Goal: Information Seeking & Learning: Learn about a topic

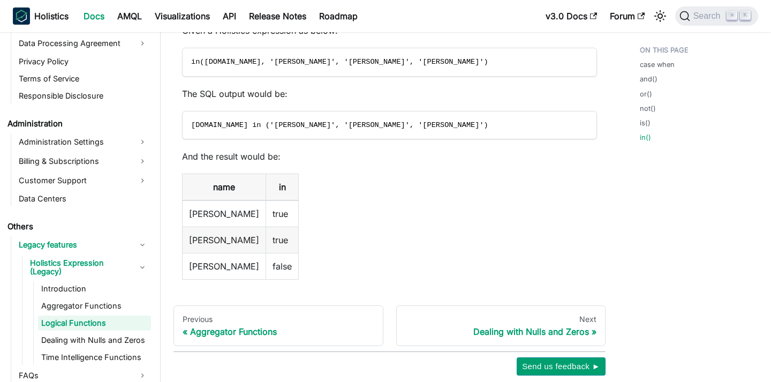
scroll to position [3092, 0]
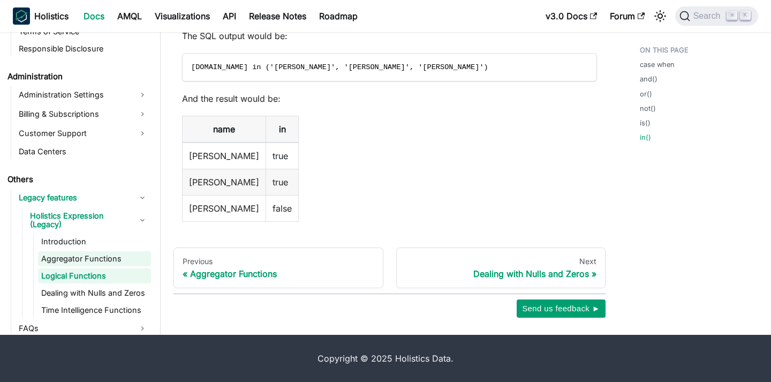
click at [82, 251] on link "Aggregator Functions" at bounding box center [94, 258] width 113 height 15
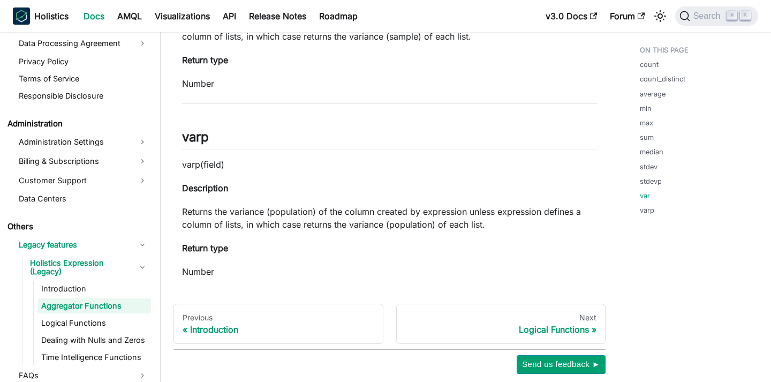
scroll to position [2313, 0]
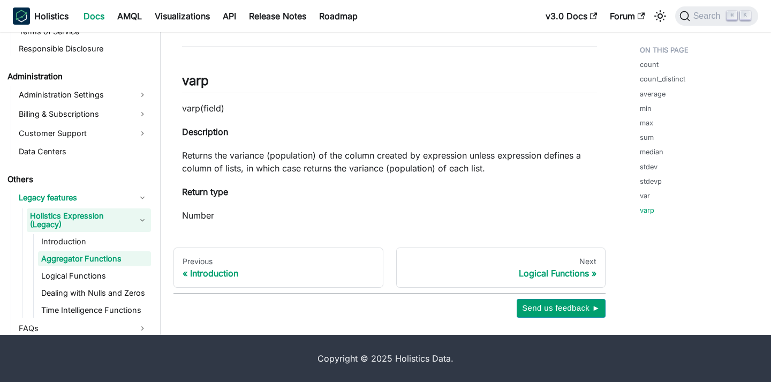
click at [112, 217] on link "Holistics Expression (Legacy)" at bounding box center [89, 220] width 124 height 24
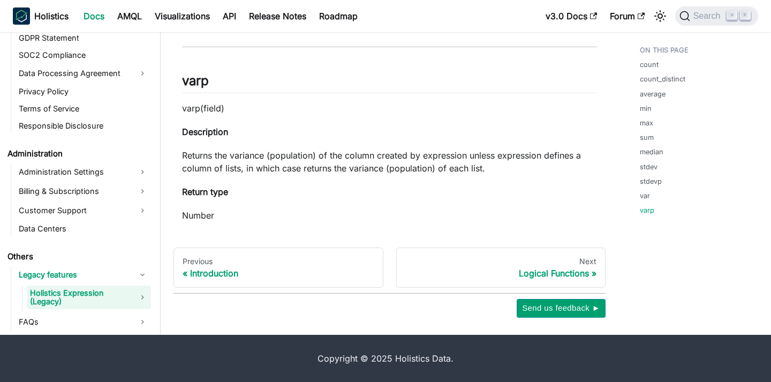
scroll to position [1215, 0]
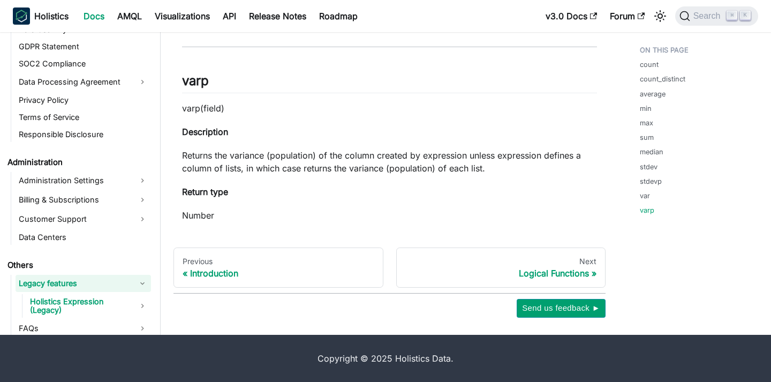
click at [78, 281] on link "Legacy features" at bounding box center [83, 283] width 135 height 17
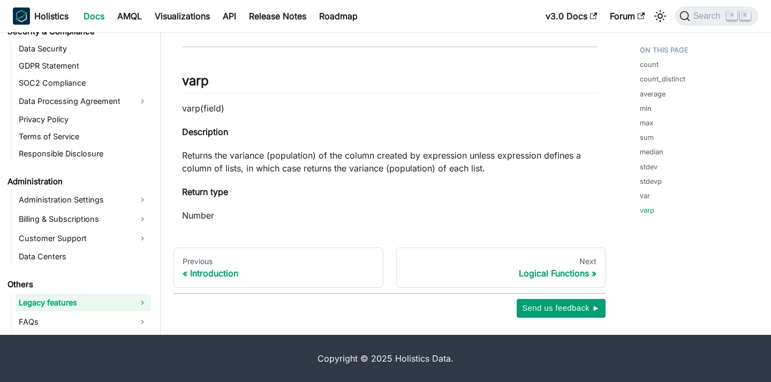
click at [71, 299] on link "Legacy features" at bounding box center [83, 302] width 135 height 17
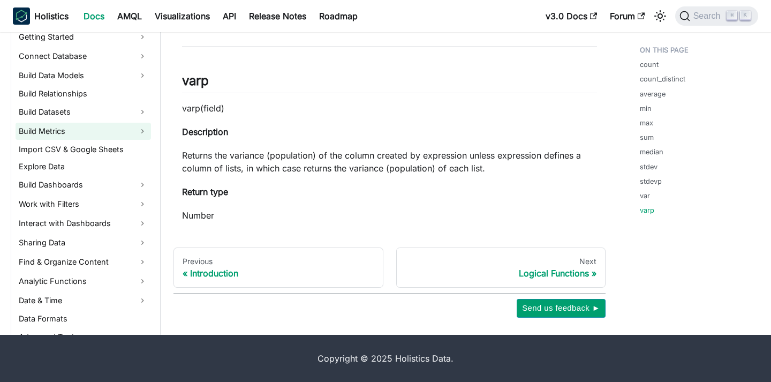
scroll to position [142, 0]
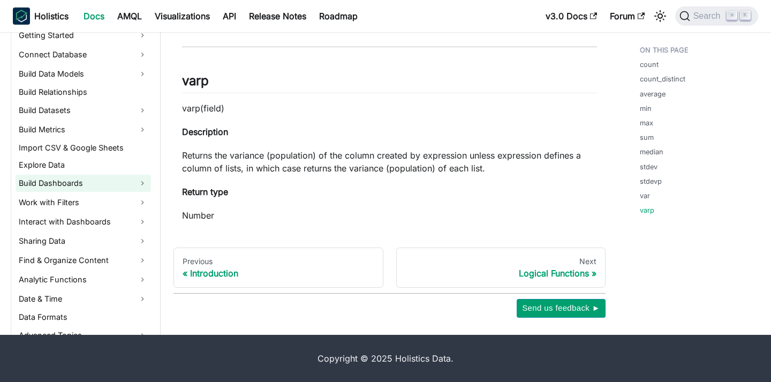
click at [79, 185] on link "Build Dashboards" at bounding box center [83, 182] width 135 height 17
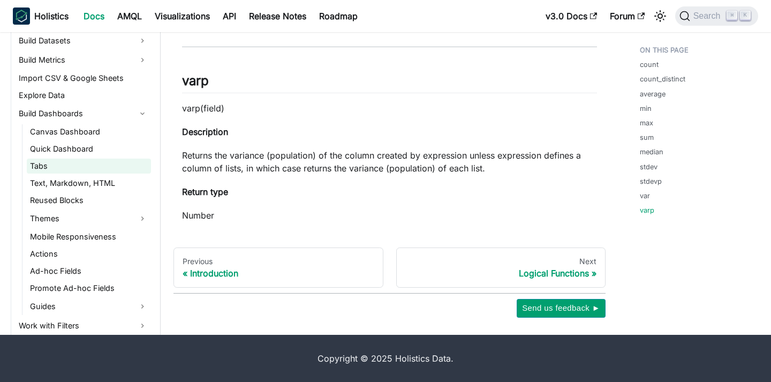
scroll to position [210, 0]
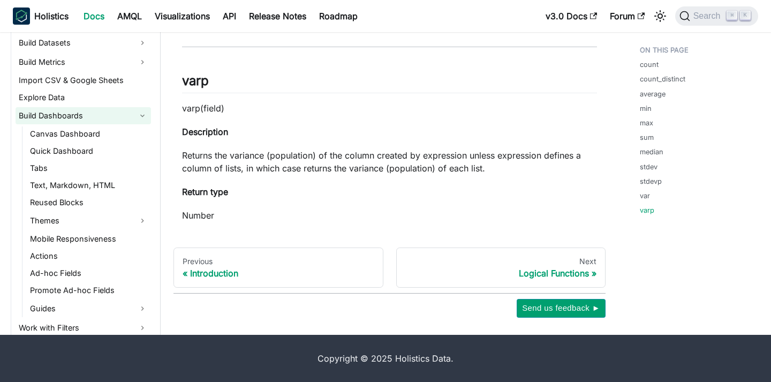
click at [132, 120] on link "Build Dashboards" at bounding box center [83, 115] width 135 height 17
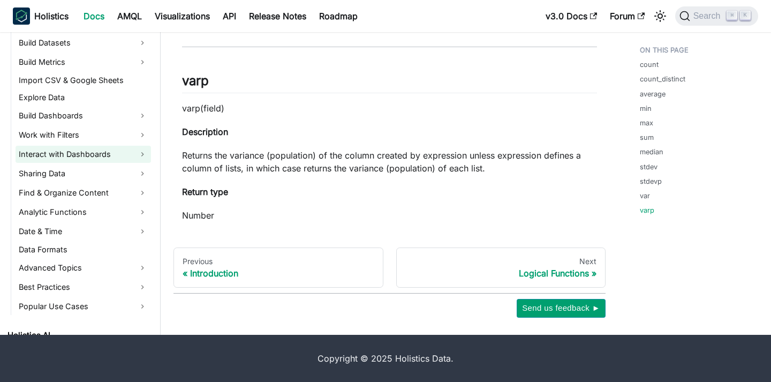
click at [109, 154] on link "Interact with Dashboards" at bounding box center [83, 154] width 135 height 17
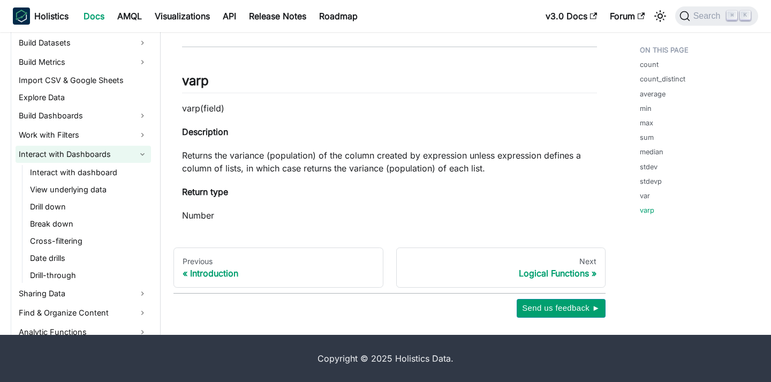
click at [109, 154] on link "Interact with Dashboards" at bounding box center [83, 154] width 135 height 17
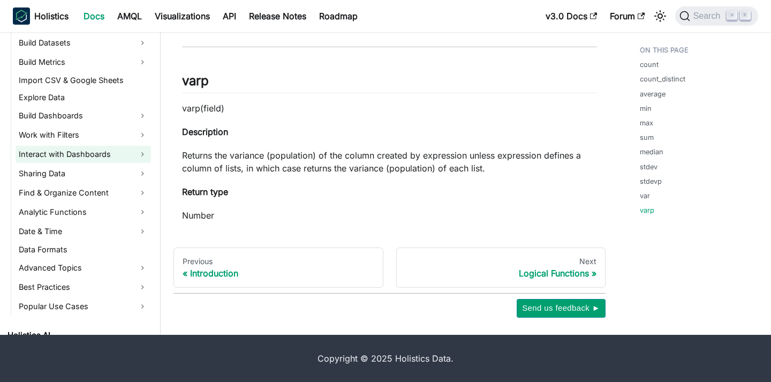
scroll to position [247, 0]
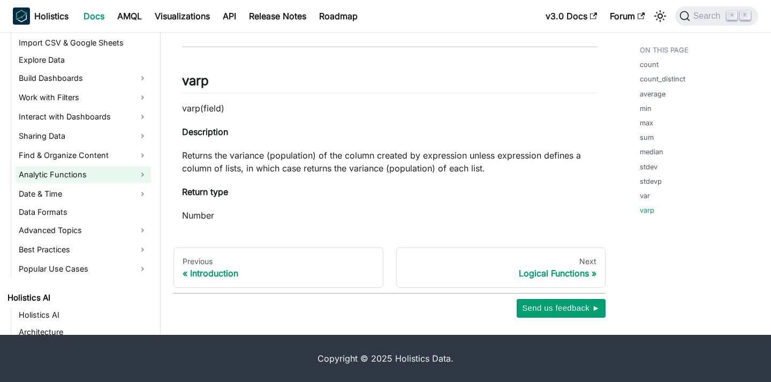
click at [98, 176] on link "Analytic Functions" at bounding box center [83, 174] width 135 height 17
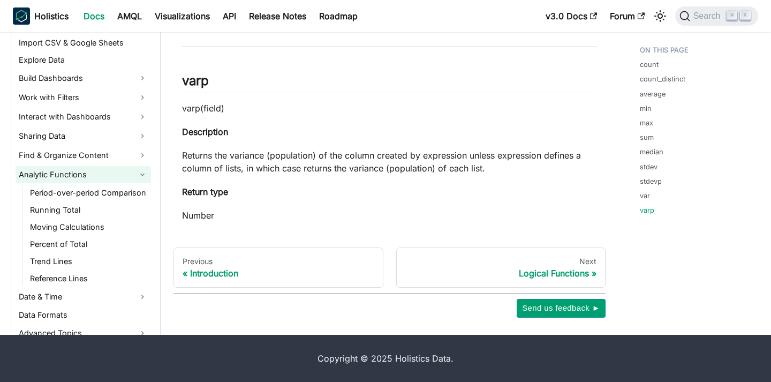
click at [93, 173] on link "Analytic Functions" at bounding box center [83, 174] width 135 height 17
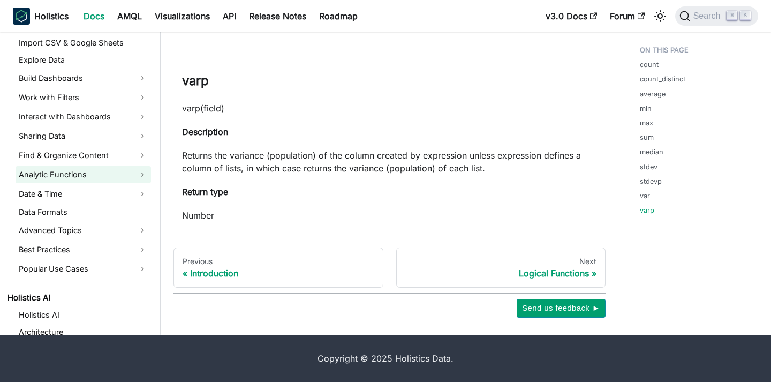
click at [93, 173] on link "Analytic Functions" at bounding box center [83, 174] width 135 height 17
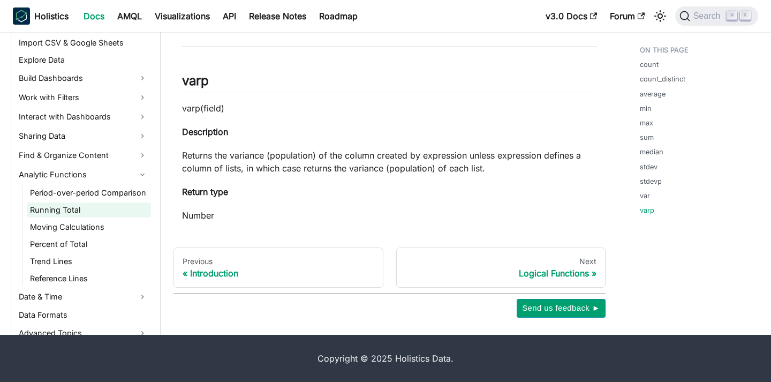
click at [78, 207] on link "Running Total" at bounding box center [89, 209] width 124 height 15
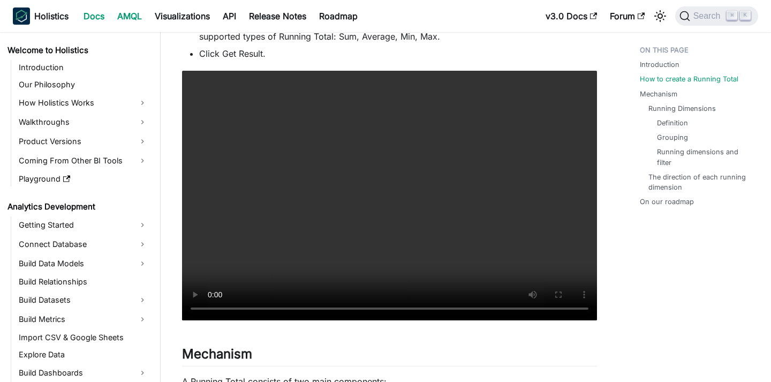
click at [132, 17] on link "AMQL" at bounding box center [129, 15] width 37 height 17
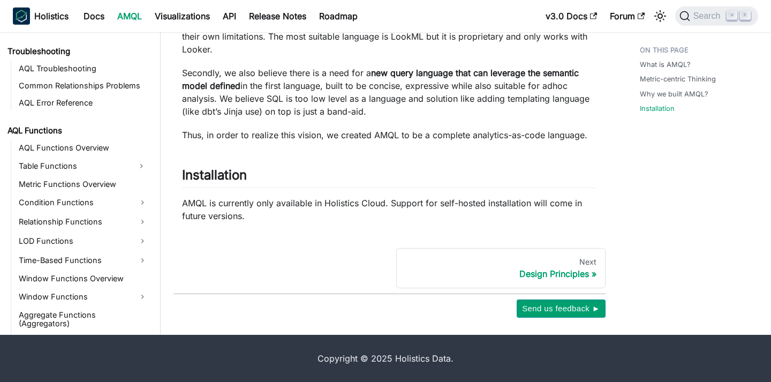
scroll to position [638, 0]
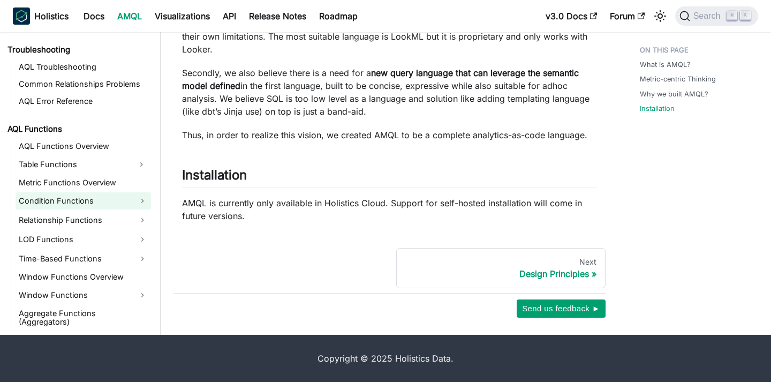
click at [70, 203] on link "Condition Functions" at bounding box center [83, 200] width 135 height 17
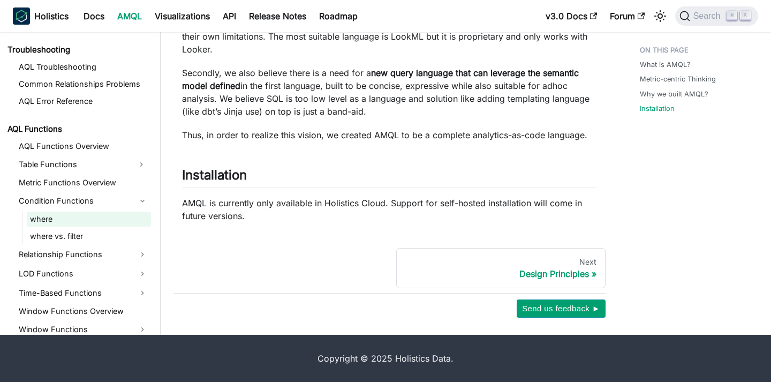
click at [66, 216] on link "where" at bounding box center [89, 218] width 124 height 15
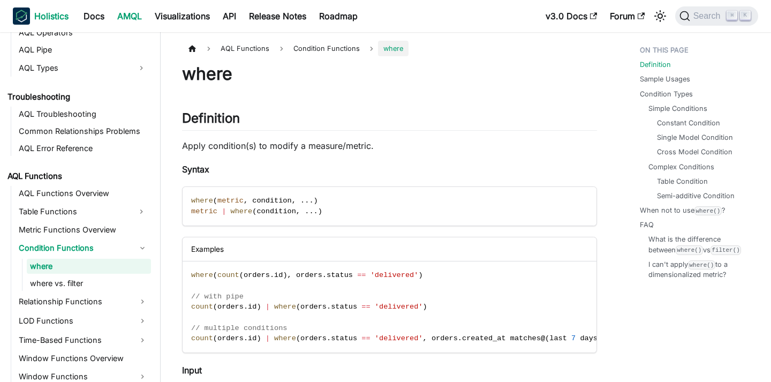
click at [50, 15] on b "Holistics" at bounding box center [51, 16] width 34 height 13
